Goal: Task Accomplishment & Management: Use online tool/utility

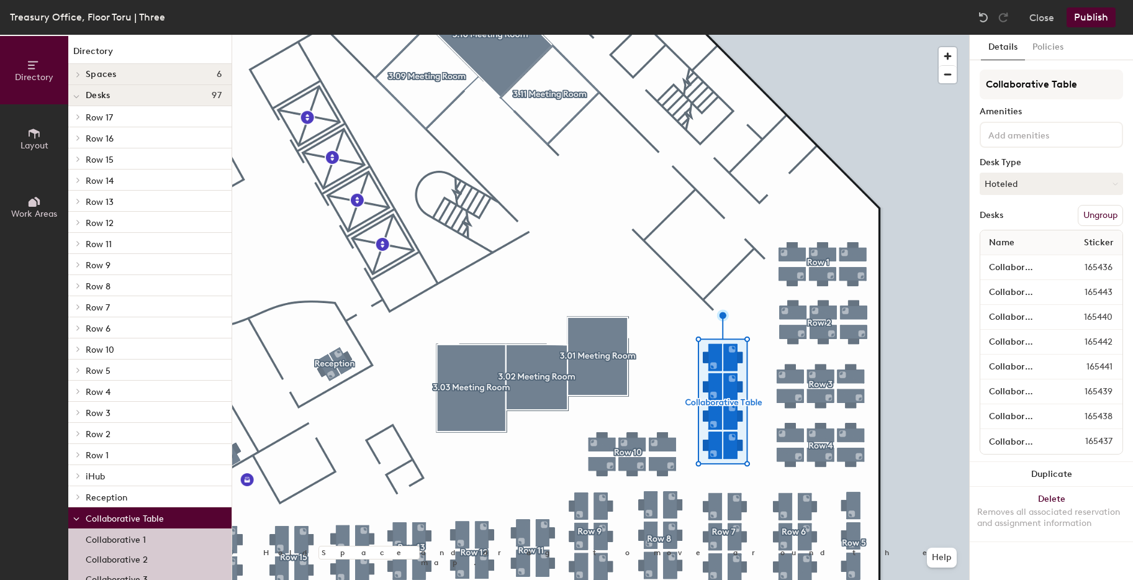
click at [691, 35] on div at bounding box center [600, 35] width 737 height 0
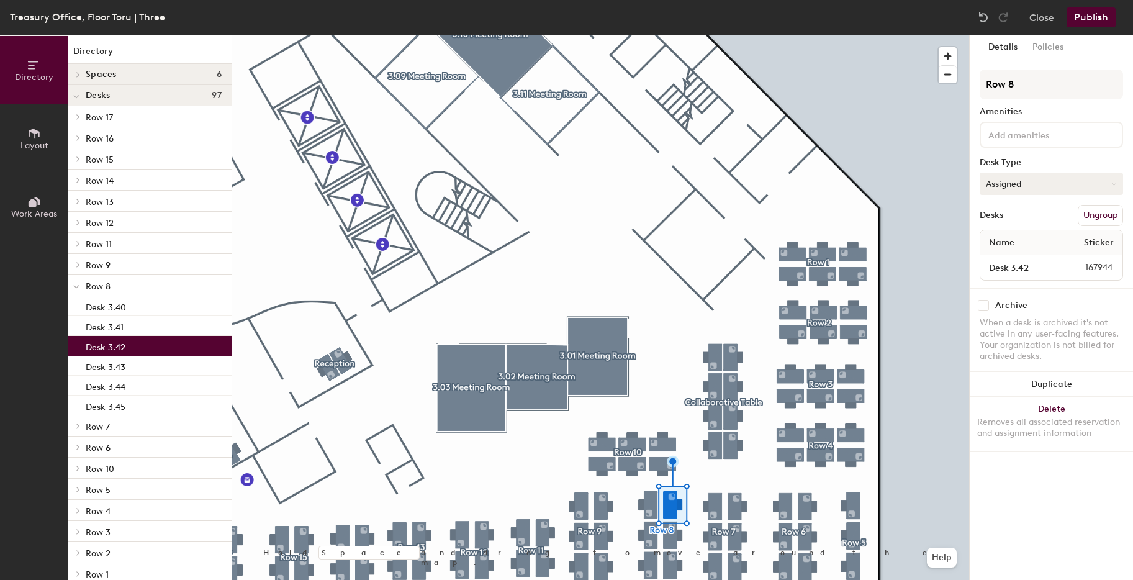
click at [1025, 183] on button "Assigned" at bounding box center [1051, 184] width 143 height 22
click at [1010, 258] on div "Hoteled" at bounding box center [1043, 259] width 124 height 19
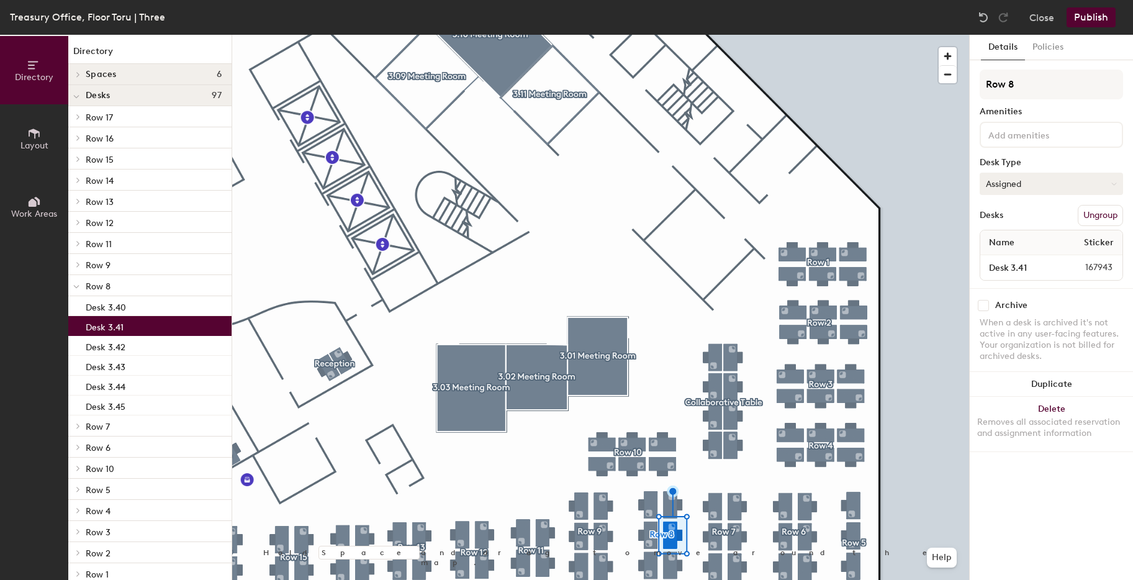
click at [1013, 184] on button "Assigned" at bounding box center [1051, 184] width 143 height 22
click at [1008, 256] on div "Hoteled" at bounding box center [1043, 259] width 124 height 19
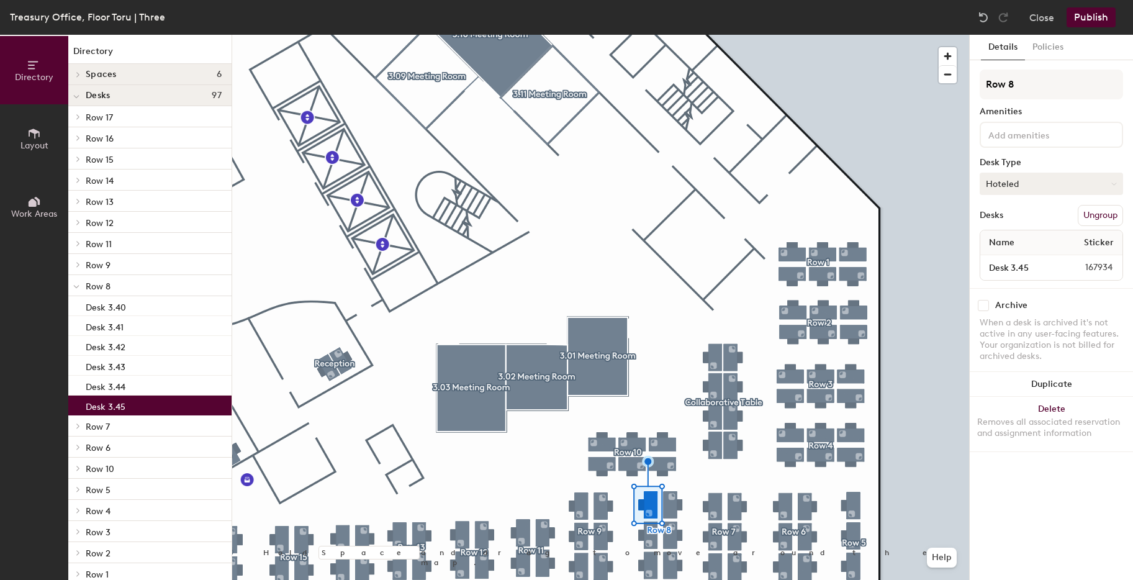
click at [1020, 178] on button "Hoteled" at bounding box center [1051, 184] width 143 height 22
click at [1015, 225] on div "Assigned" at bounding box center [1043, 222] width 124 height 19
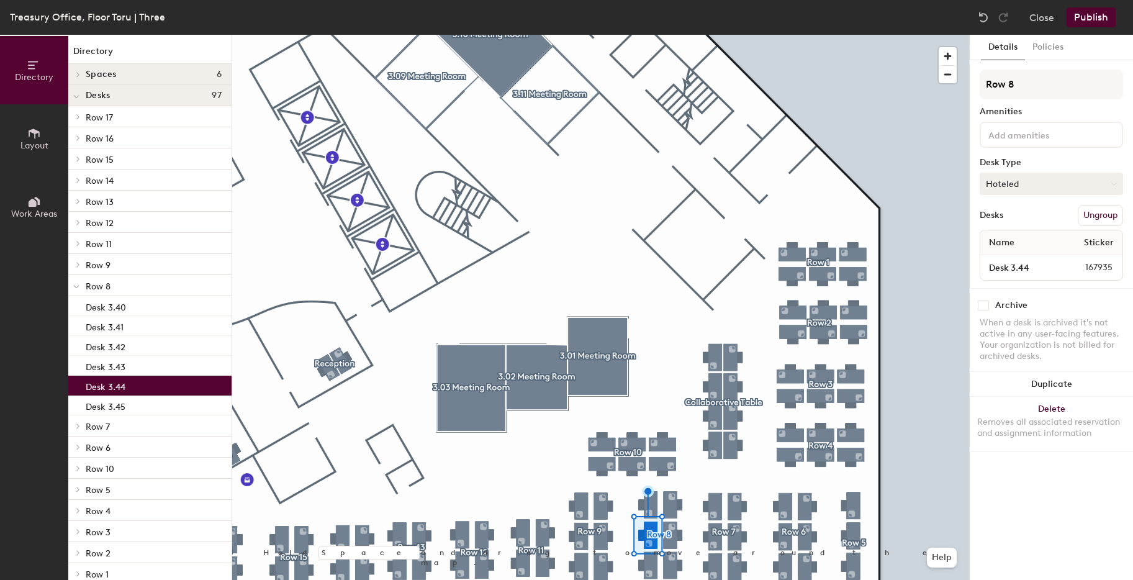
click at [1025, 177] on button "Hoteled" at bounding box center [1051, 184] width 143 height 22
click at [1003, 222] on div "Assigned" at bounding box center [1043, 222] width 124 height 19
click at [1094, 16] on button "Publish" at bounding box center [1091, 17] width 49 height 20
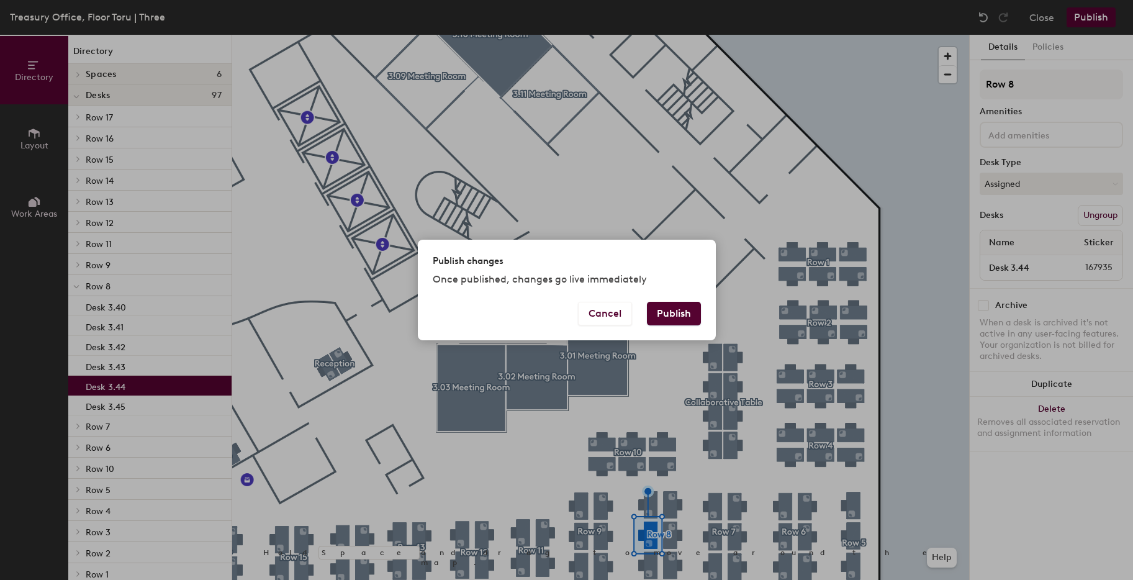
click at [653, 313] on button "Publish" at bounding box center [674, 314] width 54 height 24
